Goal: Task Accomplishment & Management: Manage account settings

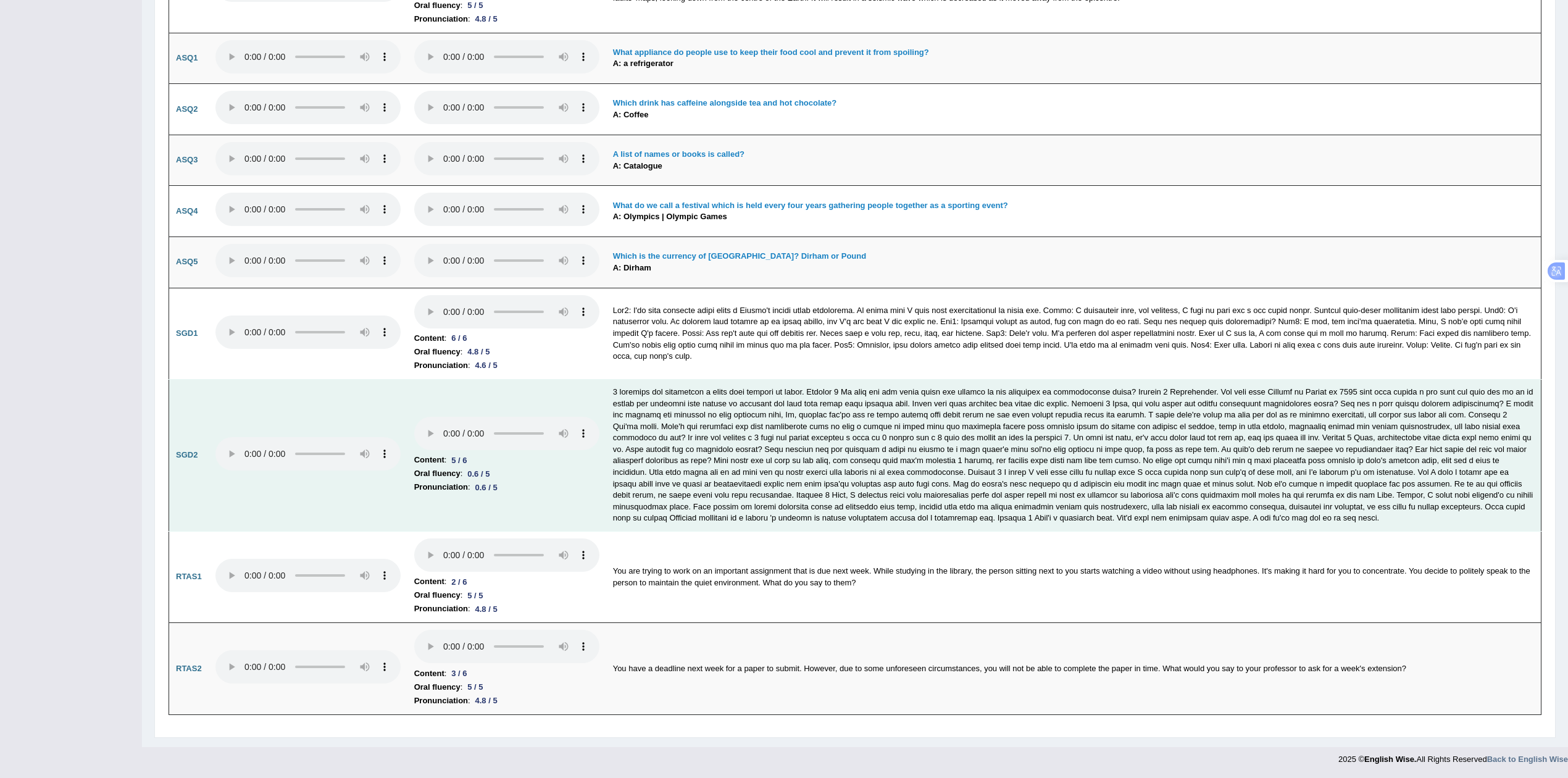
scroll to position [3616, 0]
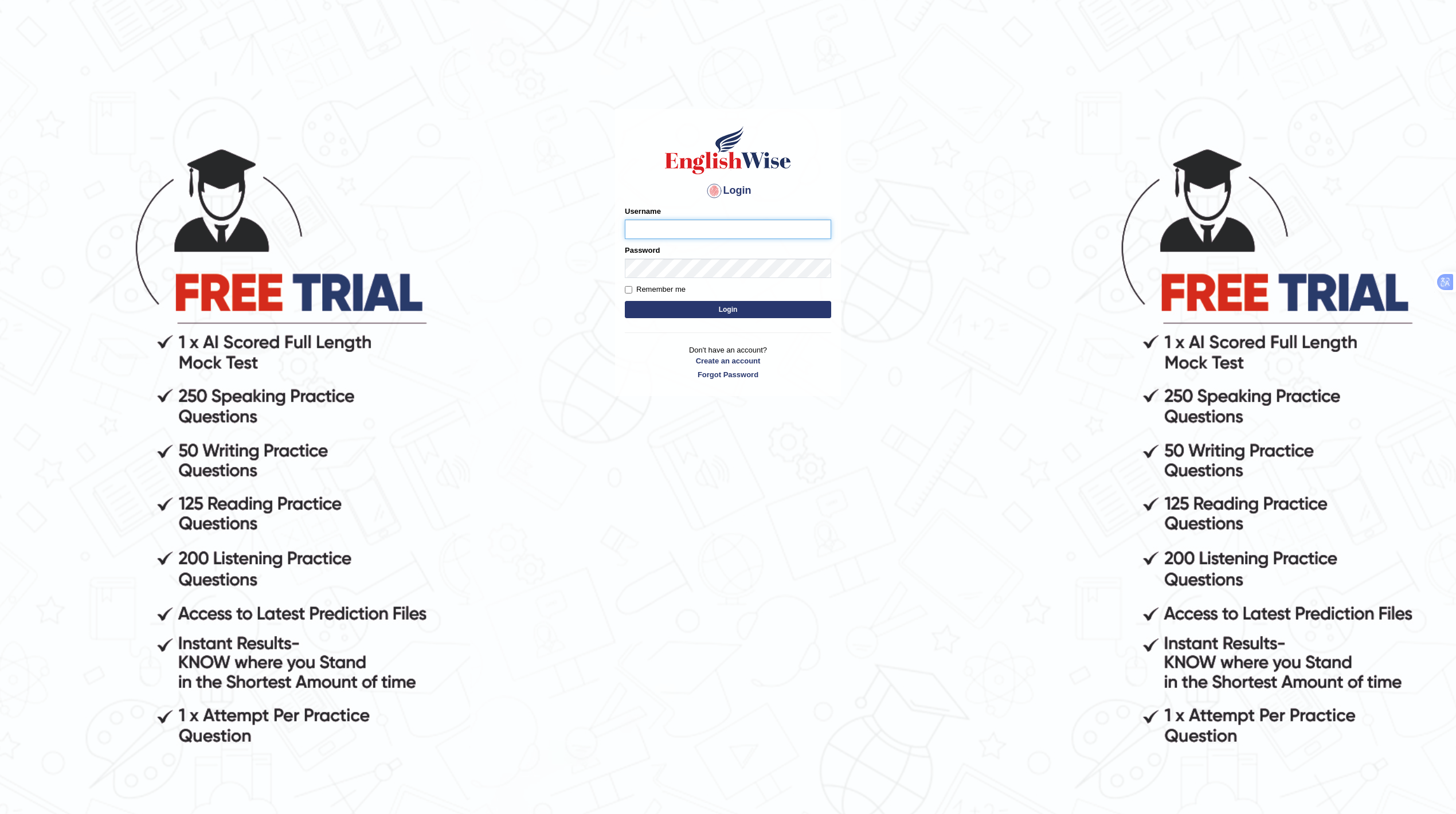
type input "Rakeshtharrai"
click at [740, 308] on button "Login" at bounding box center [728, 309] width 206 height 17
